Goal: Entertainment & Leisure: Consume media (video, audio)

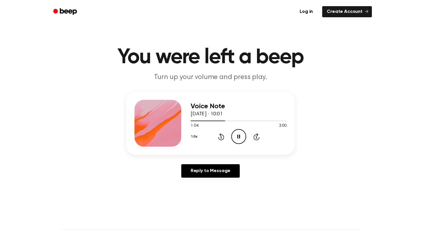
click at [238, 133] on icon "Pause Audio" at bounding box center [238, 136] width 15 height 15
click at [193, 119] on div at bounding box center [239, 120] width 96 height 5
click at [235, 133] on icon "Play Audio" at bounding box center [238, 136] width 15 height 15
click at [240, 136] on icon "Pause Audio" at bounding box center [238, 136] width 15 height 15
click at [238, 138] on icon at bounding box center [239, 137] width 3 height 4
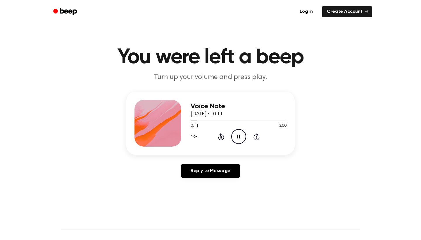
click at [238, 138] on icon at bounding box center [239, 137] width 3 height 4
click at [264, 120] on div at bounding box center [239, 120] width 96 height 5
click at [238, 136] on icon at bounding box center [239, 137] width 3 height 4
click at [276, 116] on div "Voice Note 4 October 2025 · 10:11" at bounding box center [239, 110] width 96 height 16
click at [257, 121] on div at bounding box center [231, 121] width 80 height 1
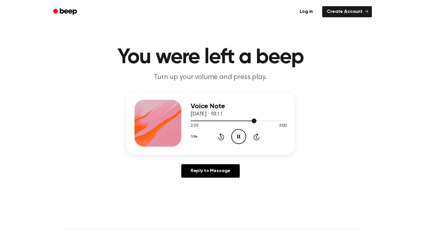
click at [251, 121] on div at bounding box center [224, 121] width 66 height 1
click at [245, 119] on div at bounding box center [239, 120] width 96 height 5
click at [217, 135] on div "1.0x Rewind 5 seconds Pause Audio Skip 5 seconds" at bounding box center [239, 136] width 96 height 15
click at [221, 135] on icon at bounding box center [221, 136] width 6 height 7
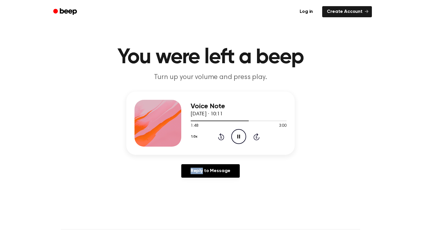
click at [221, 135] on icon at bounding box center [221, 136] width 6 height 7
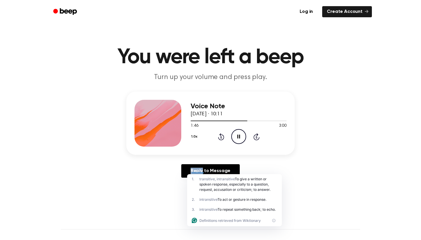
click at [221, 135] on icon at bounding box center [221, 136] width 6 height 7
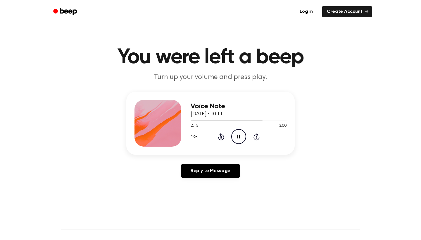
click at [236, 137] on icon "Pause Audio" at bounding box center [238, 136] width 15 height 15
click at [236, 137] on icon "Play Audio" at bounding box center [238, 136] width 15 height 15
click at [236, 137] on icon "Pause Audio" at bounding box center [238, 136] width 15 height 15
click at [236, 137] on icon "Play Audio" at bounding box center [238, 136] width 15 height 15
click at [221, 139] on icon "Rewind 5 seconds" at bounding box center [221, 137] width 6 height 8
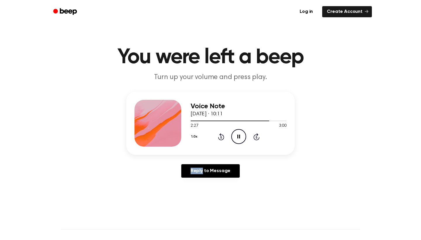
click at [221, 139] on icon "Rewind 5 seconds" at bounding box center [221, 137] width 6 height 8
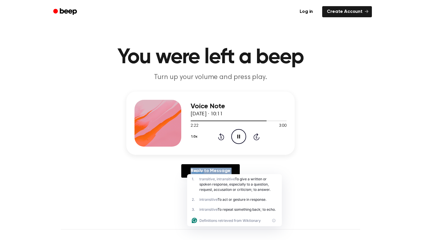
click at [221, 139] on icon "Rewind 5 seconds" at bounding box center [221, 137] width 6 height 8
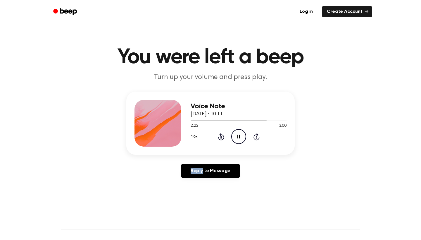
click at [221, 139] on icon "Rewind 5 seconds" at bounding box center [221, 137] width 6 height 8
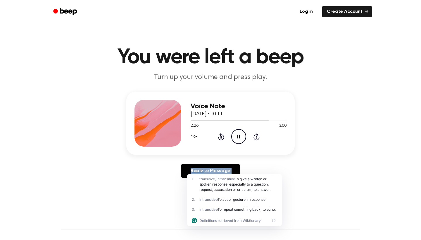
click at [238, 137] on icon at bounding box center [239, 137] width 3 height 4
click at [238, 137] on icon "Pause Audio" at bounding box center [238, 136] width 15 height 15
click at [238, 137] on icon at bounding box center [239, 137] width 3 height 4
click at [238, 137] on icon "Pause Audio" at bounding box center [238, 136] width 15 height 15
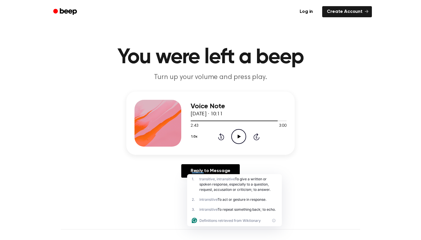
click at [239, 142] on icon "Play Audio" at bounding box center [238, 136] width 15 height 15
click at [241, 138] on icon "Pause Audio" at bounding box center [238, 136] width 15 height 15
click at [222, 137] on icon "Rewind 5 seconds" at bounding box center [221, 137] width 6 height 8
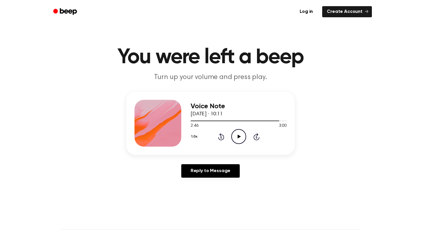
click at [237, 133] on icon "Play Audio" at bounding box center [238, 136] width 15 height 15
click at [237, 134] on icon "Pause Audio" at bounding box center [238, 136] width 15 height 15
click at [219, 138] on icon at bounding box center [221, 136] width 6 height 7
click at [219, 137] on icon "Rewind 5 seconds" at bounding box center [221, 137] width 6 height 8
click at [240, 133] on icon "Play Audio" at bounding box center [238, 136] width 15 height 15
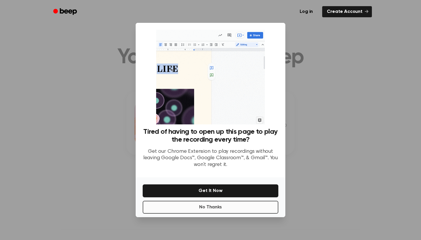
click at [217, 209] on button "No Thanks" at bounding box center [211, 207] width 136 height 13
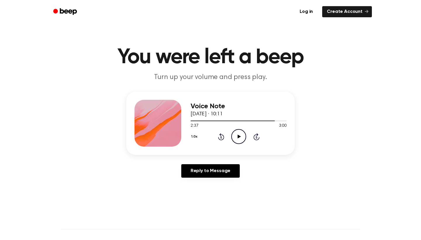
click at [241, 133] on icon "Play Audio" at bounding box center [238, 136] width 15 height 15
click at [241, 133] on icon "Pause Audio" at bounding box center [238, 136] width 15 height 15
click at [222, 135] on icon "Rewind 5 seconds" at bounding box center [221, 137] width 6 height 8
click at [238, 135] on icon "Play Audio" at bounding box center [238, 136] width 15 height 15
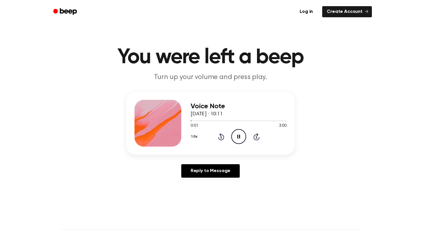
click at [237, 135] on icon "Pause Audio" at bounding box center [238, 136] width 15 height 15
click at [241, 135] on icon "Play Audio" at bounding box center [238, 136] width 15 height 15
click at [241, 135] on icon "Pause Audio" at bounding box center [238, 136] width 15 height 15
click at [241, 135] on icon "Play Audio" at bounding box center [238, 136] width 15 height 15
click at [235, 135] on icon "Play Audio" at bounding box center [238, 136] width 15 height 15
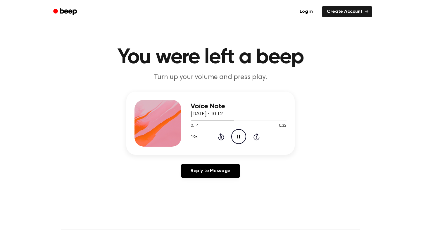
click at [240, 135] on icon "Pause Audio" at bounding box center [238, 136] width 15 height 15
click at [240, 135] on icon "Play Audio" at bounding box center [238, 136] width 15 height 15
click at [240, 135] on icon "Pause Audio" at bounding box center [238, 136] width 15 height 15
click at [218, 135] on icon "Rewind 5 seconds" at bounding box center [221, 137] width 6 height 8
click at [222, 136] on icon "Rewind 5 seconds" at bounding box center [221, 137] width 6 height 8
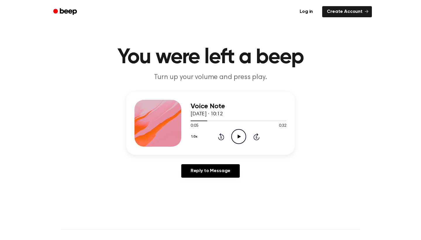
click at [237, 138] on icon "Play Audio" at bounding box center [238, 136] width 15 height 15
click at [237, 138] on icon "Pause Audio" at bounding box center [238, 136] width 15 height 15
click at [244, 130] on icon "Play Audio" at bounding box center [238, 136] width 15 height 15
click at [243, 133] on icon "Pause Audio" at bounding box center [238, 136] width 15 height 15
click at [244, 134] on icon "Play Audio" at bounding box center [238, 136] width 15 height 15
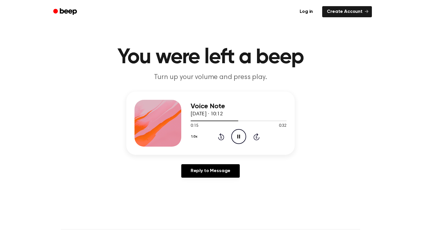
click at [244, 134] on icon "Pause Audio" at bounding box center [238, 136] width 15 height 15
click at [240, 131] on icon "Play Audio" at bounding box center [238, 136] width 15 height 15
click at [222, 132] on div "1.0x Rewind 5 seconds Play Audio Skip 5 seconds" at bounding box center [239, 136] width 96 height 15
click at [222, 135] on icon at bounding box center [221, 136] width 6 height 7
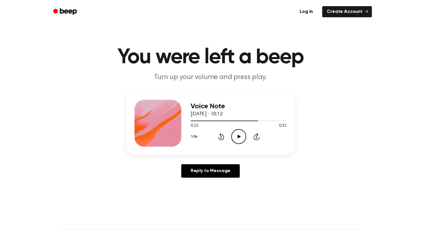
click at [238, 135] on icon "Play Audio" at bounding box center [238, 136] width 15 height 15
click at [222, 136] on icon "Rewind 5 seconds" at bounding box center [221, 137] width 6 height 8
